Goal: Information Seeking & Learning: Learn about a topic

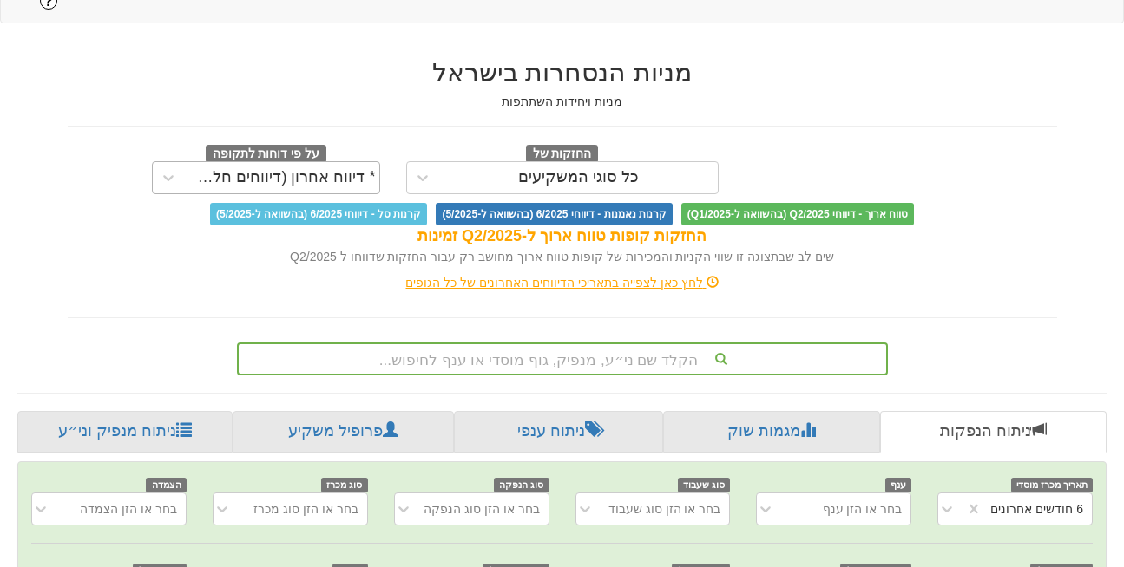
click at [345, 169] on div "* דיווח אחרון (דיווחים חלקיים)" at bounding box center [281, 177] width 187 height 17
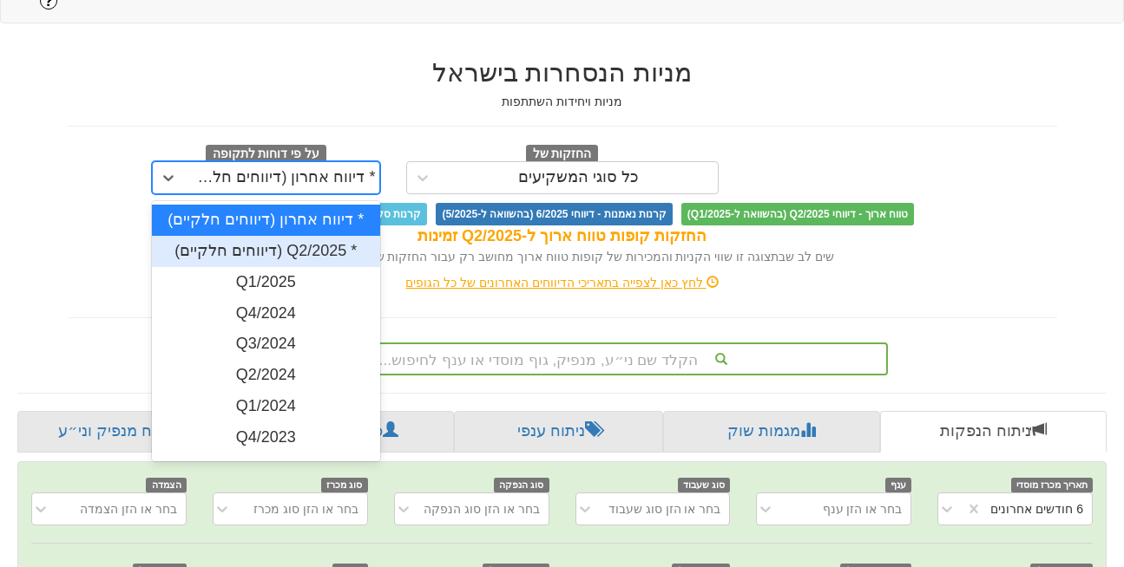
scroll to position [0, 3691]
click at [354, 236] on div "* Q2/2025 (דיווחים חלקיים)" at bounding box center [266, 251] width 228 height 31
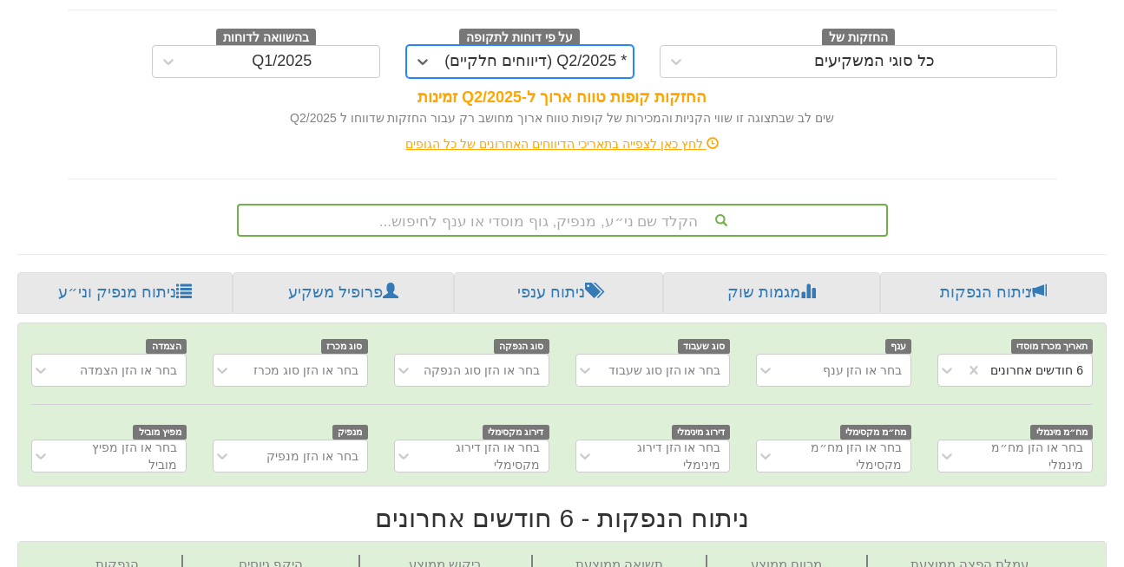
scroll to position [0, 3691]
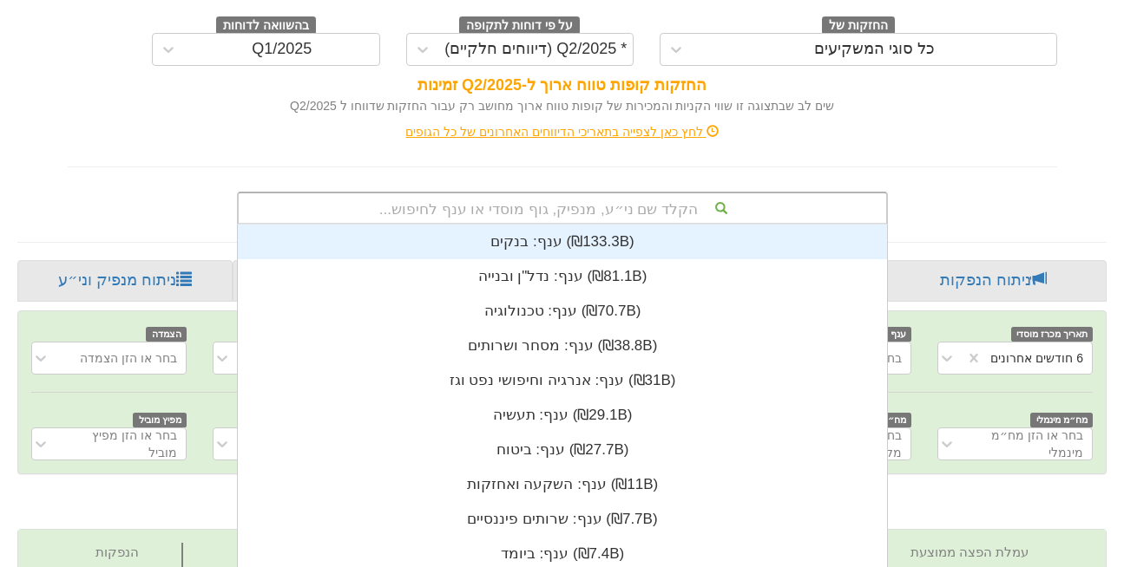
click at [600, 192] on div "הקלד שם ני״ע, מנפיק, גוף מוסדי או ענף לחיפוש... ענף: ‏בנקים ‎(₪133.3B)‎ ענף: ‏נ…" at bounding box center [562, 208] width 651 height 33
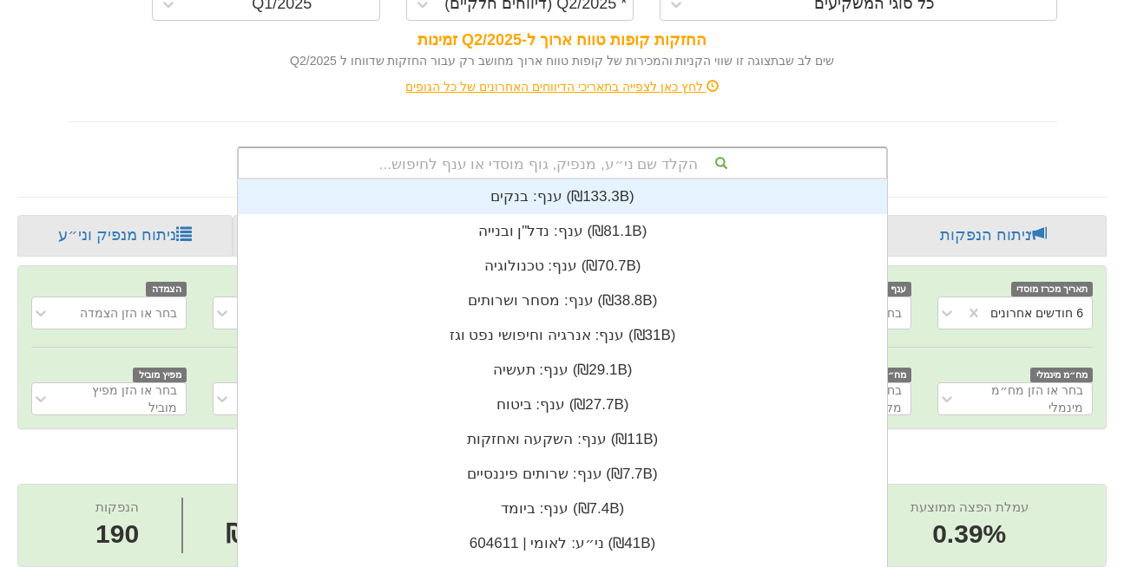
scroll to position [13, 0]
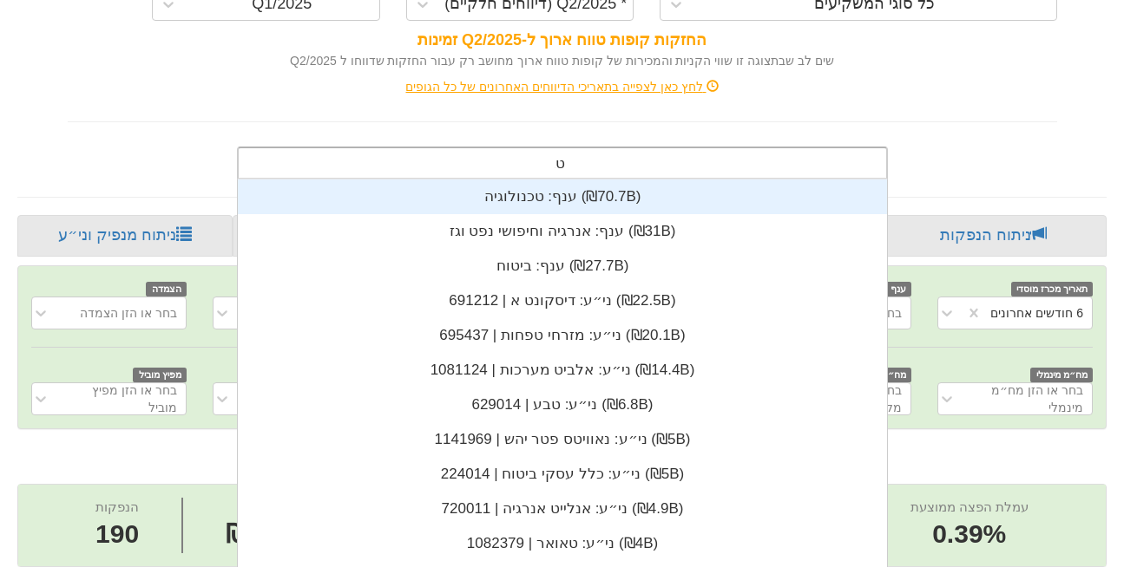
type input "טבע"
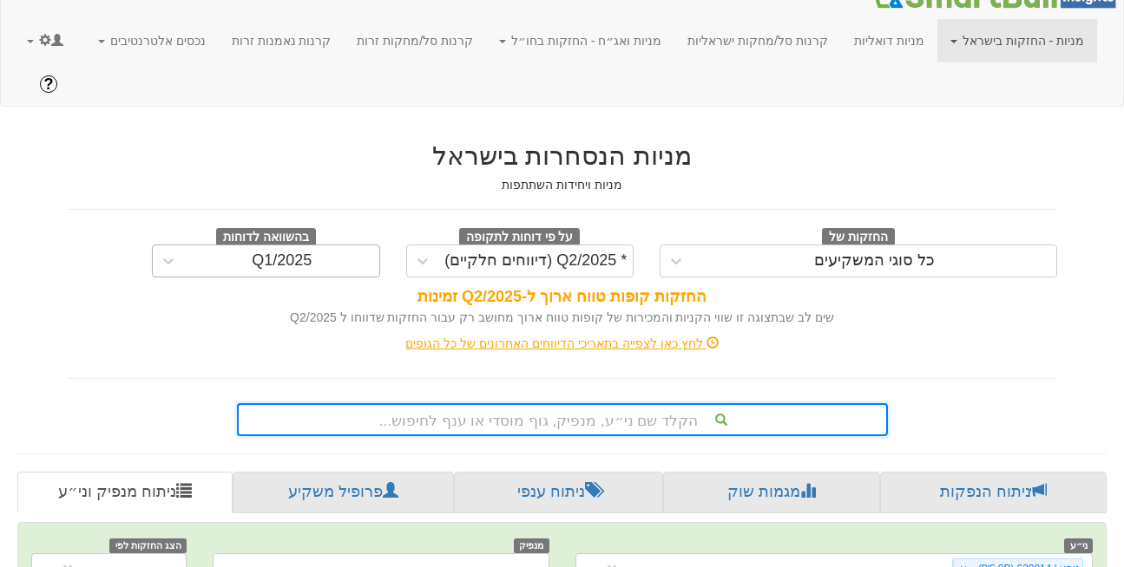
scroll to position [24, 0]
click at [502, 248] on div "* Q2/2025 (דיווחים חלקיים)" at bounding box center [536, 262] width 194 height 28
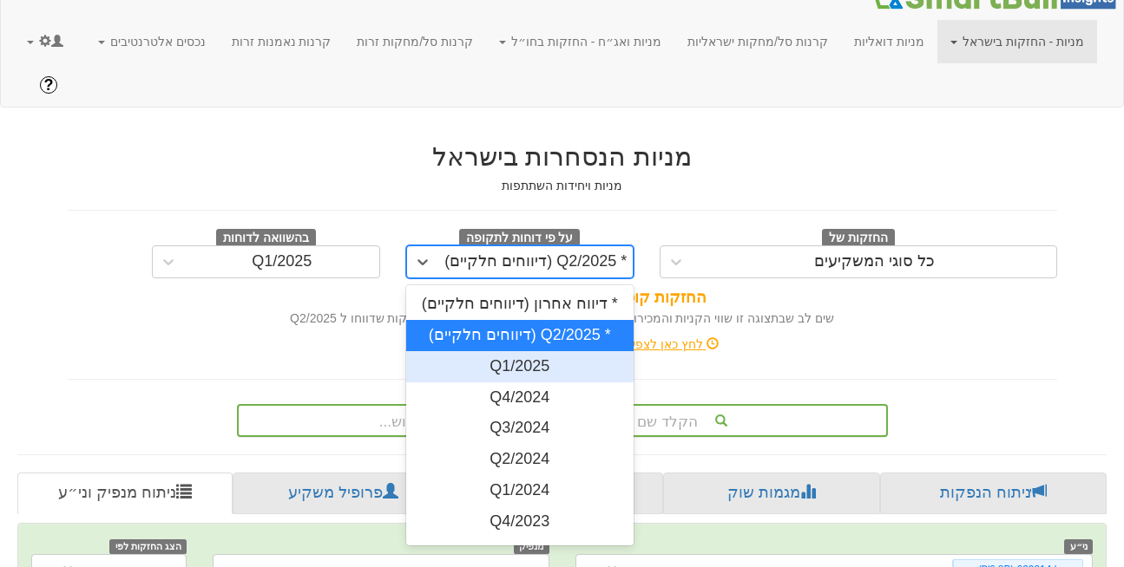
click at [502, 351] on div "Q1/2025" at bounding box center [520, 366] width 228 height 31
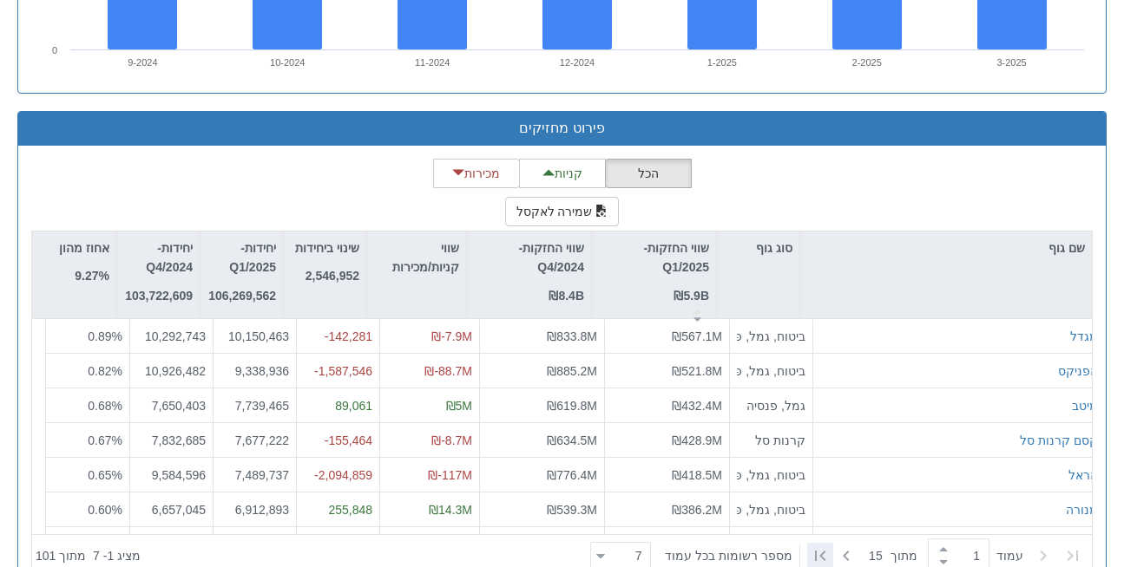
click at [813, 546] on icon at bounding box center [820, 556] width 21 height 21
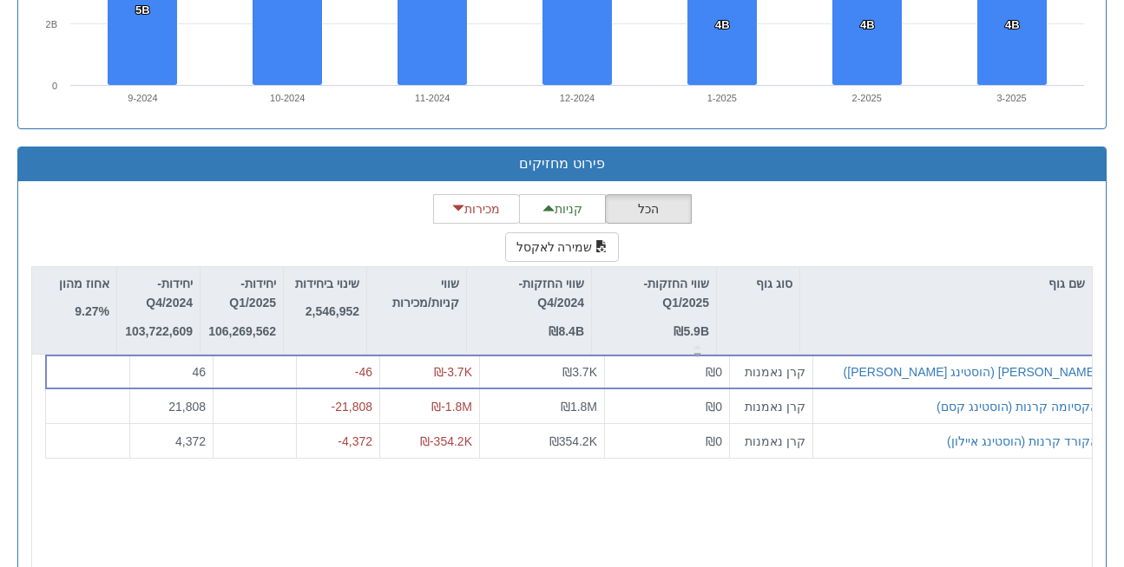
scroll to position [1453, 0]
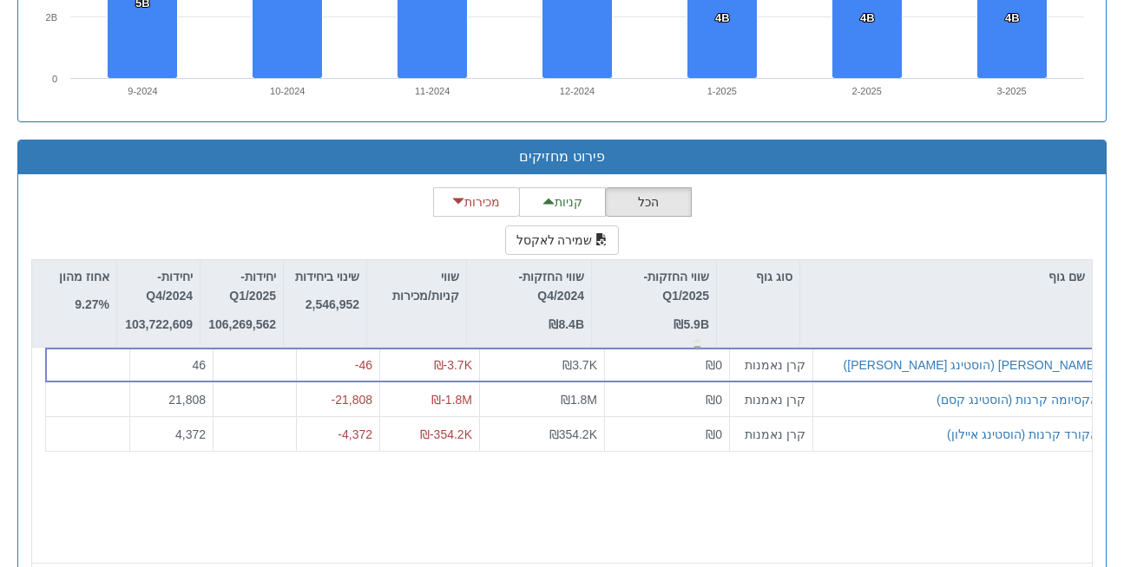
type input "14"
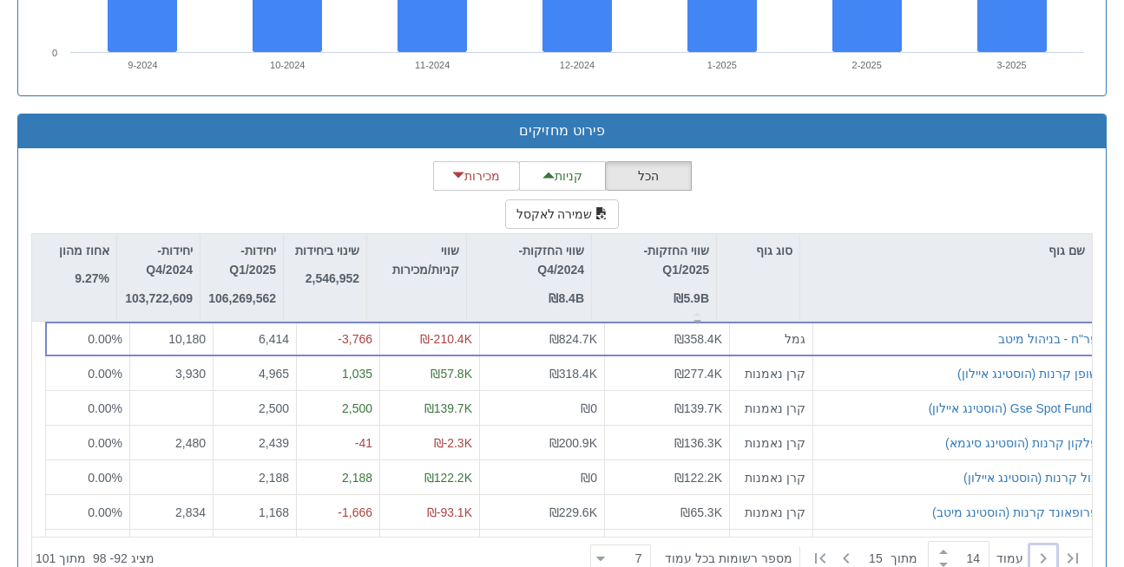
scroll to position [1482, 0]
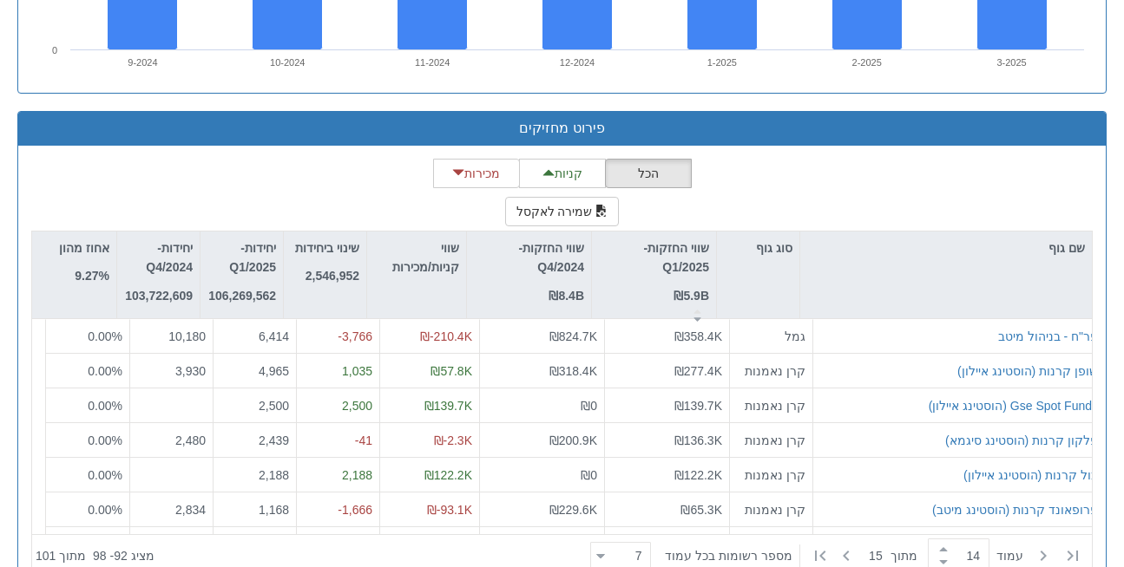
click at [822, 159] on div "הכל קניות מכירות שמירה לאקסל שם גוף סוג גוף שווי החזקות-Q1/2025 ₪5.9B שווי החזק…" at bounding box center [561, 368] width 1061 height 419
click at [301, 159] on div "הכל קניות מכירות שמירה לאקסל שם גוף סוג גוף שווי החזקות-Q1/2025 ₪5.9B שווי החזק…" at bounding box center [561, 368] width 1061 height 419
